Goal: Book appointment/travel/reservation

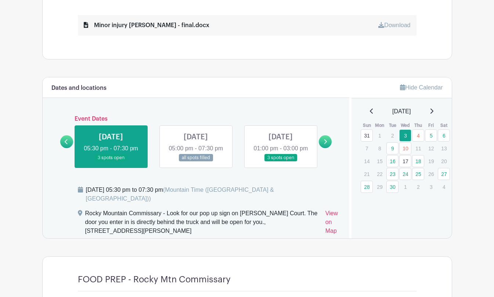
scroll to position [363, 0]
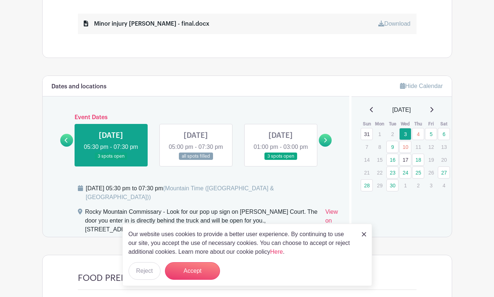
click at [363, 233] on img at bounding box center [364, 234] width 4 height 4
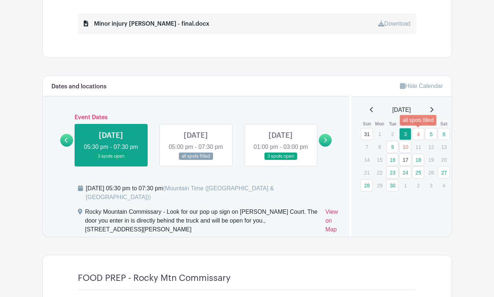
click at [419, 136] on link "4" at bounding box center [418, 134] width 12 height 12
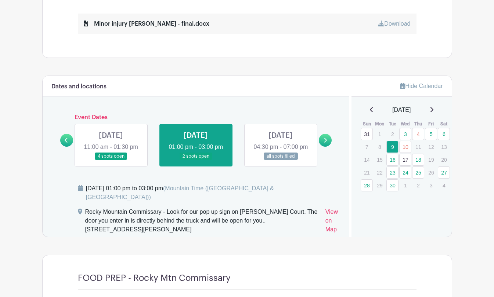
click at [403, 160] on link "17" at bounding box center [405, 160] width 12 height 12
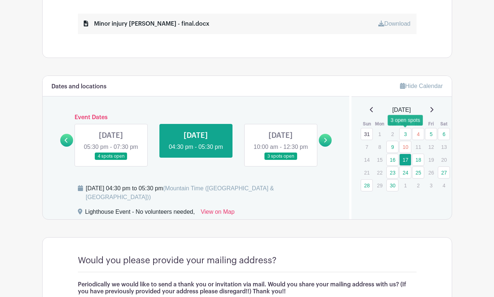
click at [405, 134] on link "3" at bounding box center [405, 134] width 12 height 12
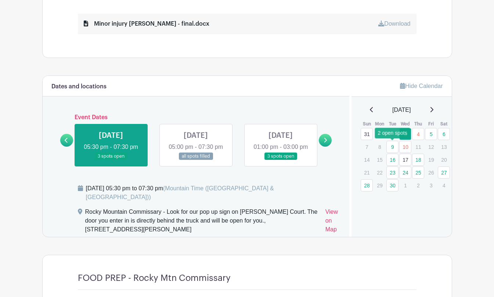
click at [394, 146] on link "9" at bounding box center [392, 147] width 12 height 12
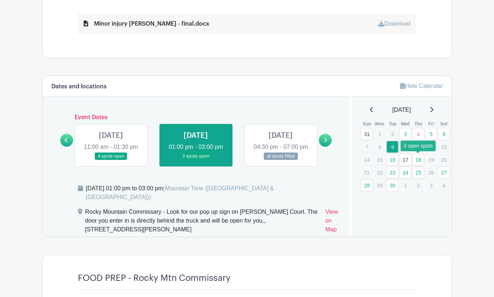
click at [420, 160] on link "18" at bounding box center [418, 160] width 12 height 12
